Goal: Information Seeking & Learning: Learn about a topic

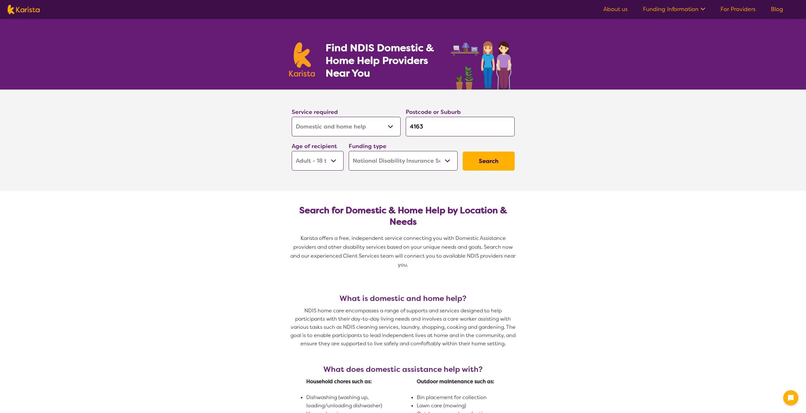
select select "Domestic and home help"
select select "AD"
select select "NDIS"
select select "Domestic and home help"
select select "AD"
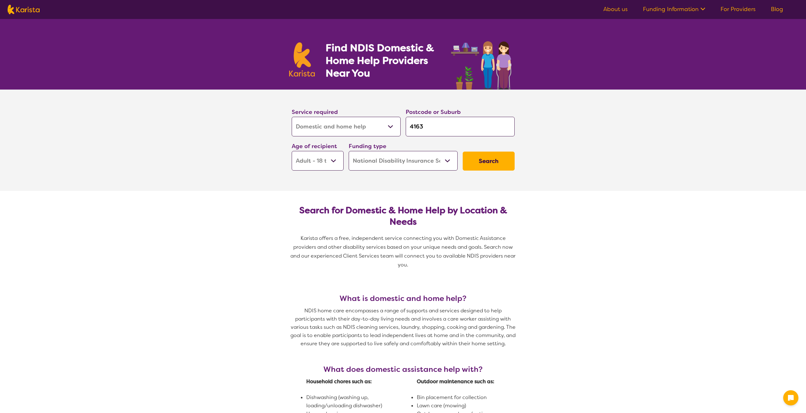
select select "NDIS"
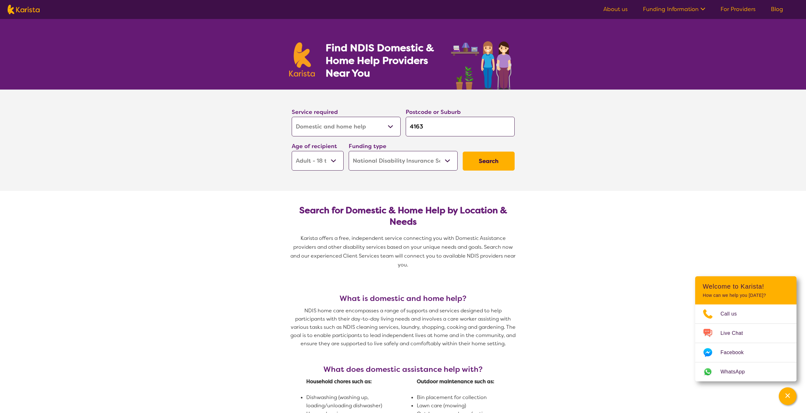
click at [430, 124] on input "4163" at bounding box center [460, 127] width 109 height 20
type input "416"
type input "41"
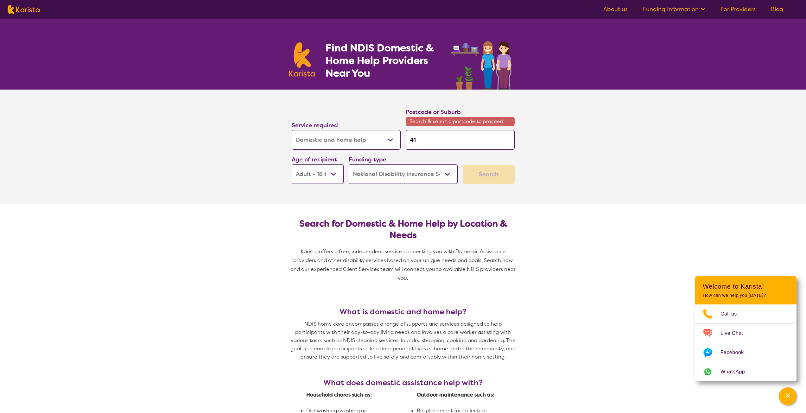
type input "4"
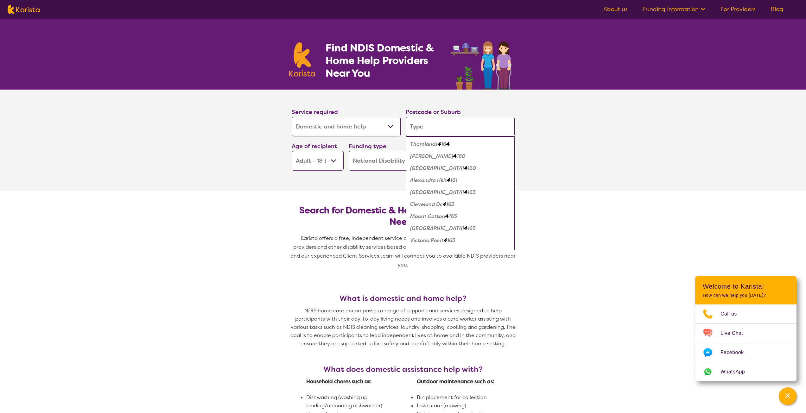
type input "n"
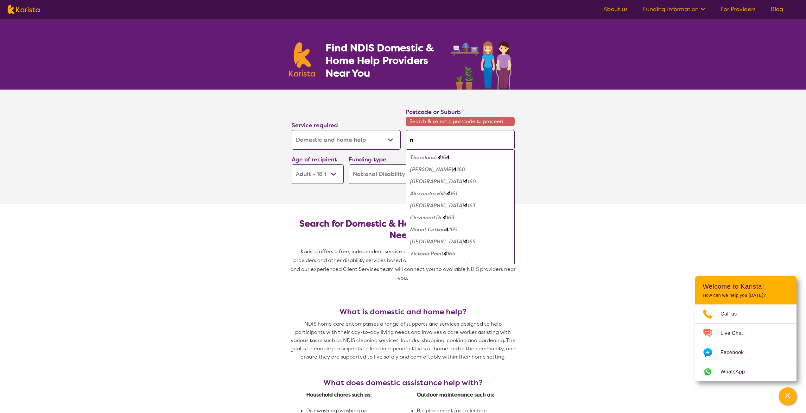
type input "ne"
type input "new"
type input "newp"
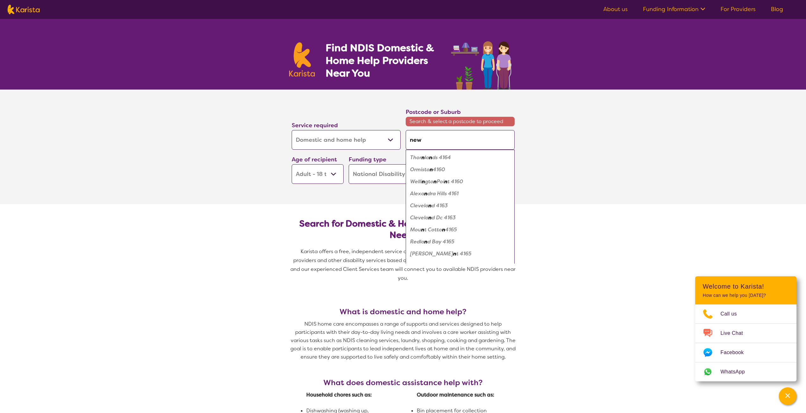
type input "newp"
type input "newpo"
type input "newpor"
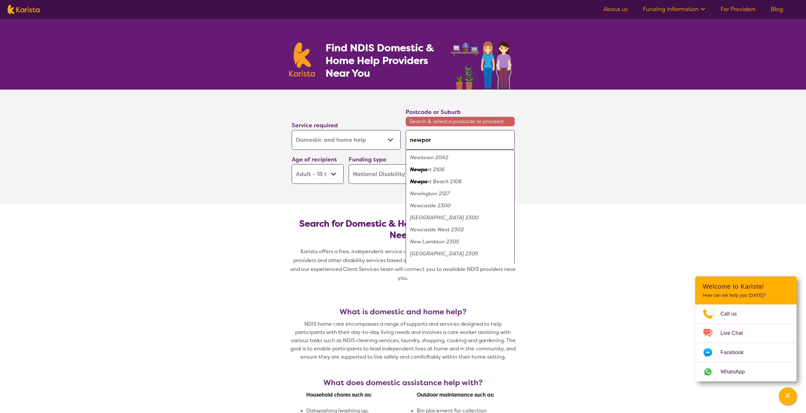
type input "[GEOGRAPHIC_DATA]"
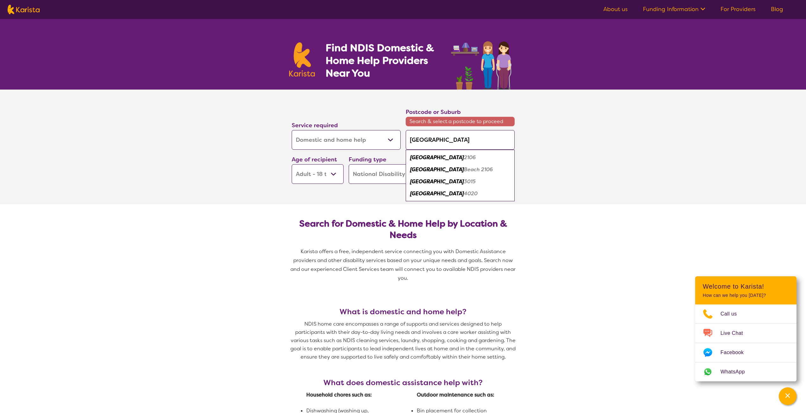
click at [426, 189] on div "Newport 4020" at bounding box center [460, 194] width 103 height 12
type input "4020"
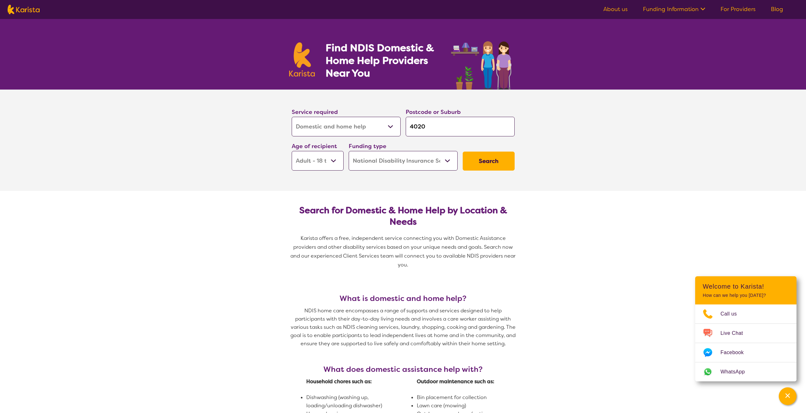
click at [337, 160] on select "Early Childhood - 0 to 9 Child - 10 to 11 Adolescent - 12 to 17 Adult - 18 to 6…" at bounding box center [318, 161] width 52 height 20
click at [292, 151] on select "Early Childhood - 0 to 9 Child - 10 to 11 Adolescent - 12 to 17 Adult - 18 to 6…" at bounding box center [318, 161] width 52 height 20
click at [491, 169] on button "Search" at bounding box center [489, 161] width 52 height 19
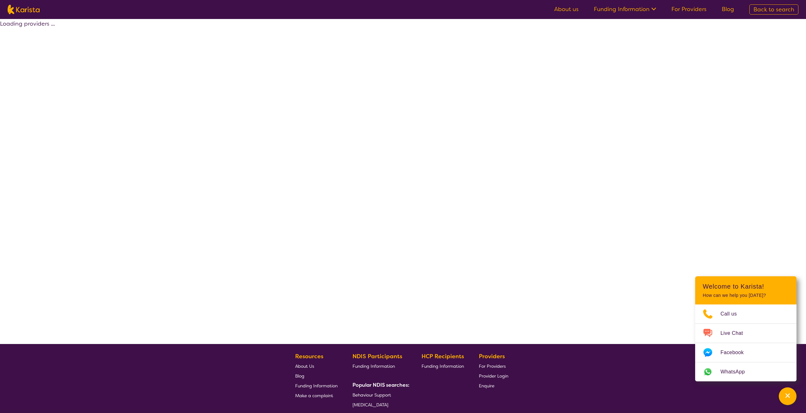
select select "Domestic and home help"
select select "AD"
select select "NDIS"
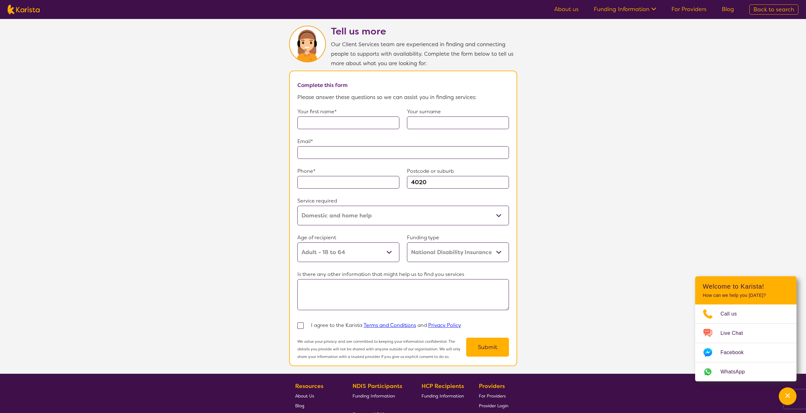
scroll to position [419, 0]
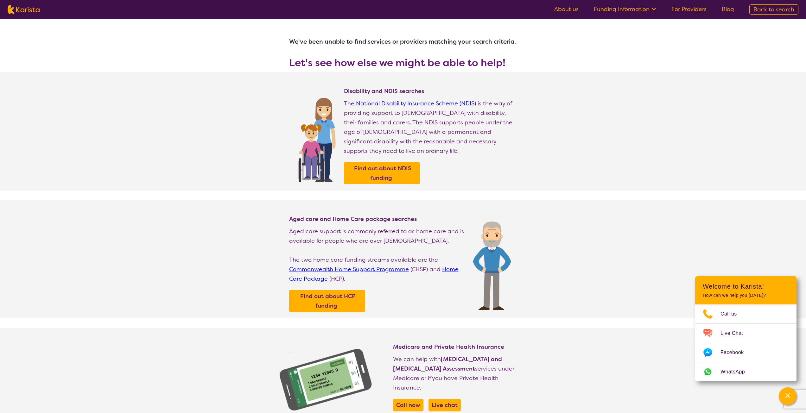
select select "Domestic and home help"
select select "AD"
select select "NDIS"
select select "Domestic and home help"
select select "AD"
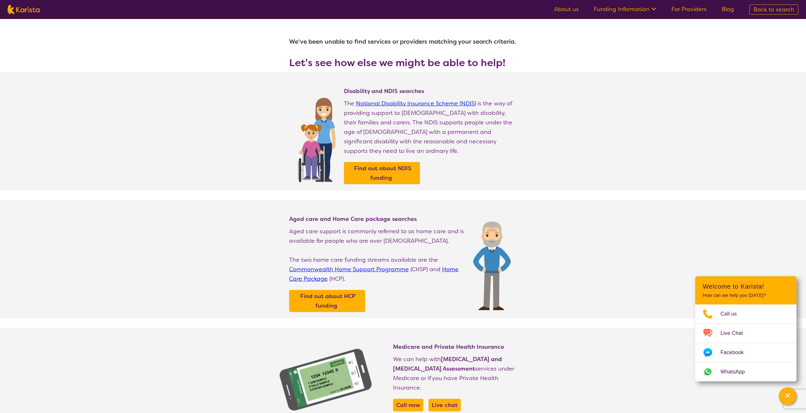
select select "NDIS"
